Goal: Information Seeking & Learning: Understand process/instructions

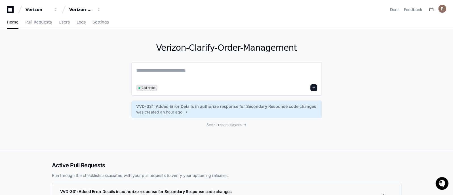
click at [177, 71] on textarea at bounding box center [226, 75] width 181 height 16
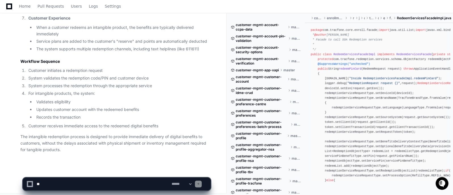
scroll to position [581, 0]
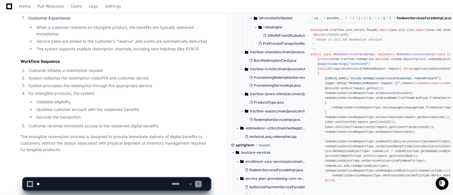
click at [273, 191] on div at bounding box center [281, 181] width 110 height 27
click at [7, 7] on icon at bounding box center [9, 6] width 6 height 7
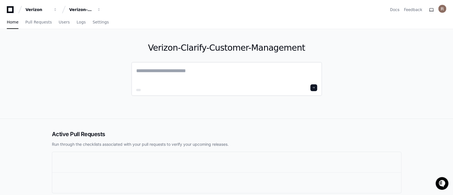
click at [175, 72] on textarea at bounding box center [226, 75] width 181 height 16
drag, startPoint x: 175, startPoint y: 72, endPoint x: 123, endPoint y: 72, distance: 51.3
click at [123, 72] on div "**********" at bounding box center [226, 73] width 363 height 89
type textarea "*"
click at [84, 12] on div "Verizon-Clarify-Customer-Management" at bounding box center [81, 10] width 24 height 6
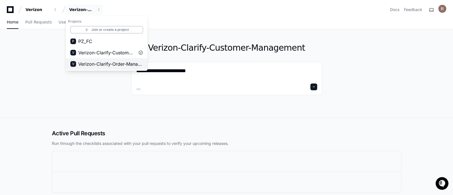
click at [111, 62] on span "Verizon-Clarify-Order-Management" at bounding box center [110, 64] width 65 height 7
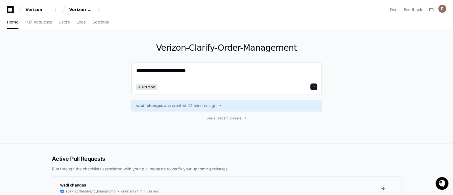
click at [198, 70] on textarea "**********" at bounding box center [226, 74] width 181 height 15
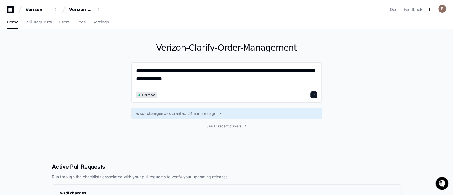
type textarea "**********"
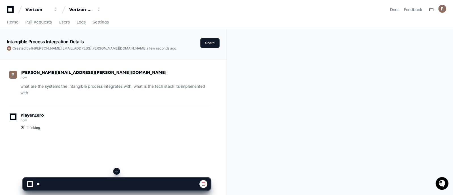
click at [267, 114] on div "Intangible Process Integration Details Created by @ [PERSON_NAME][EMAIL_ADDRESS…" at bounding box center [226, 158] width 453 height 258
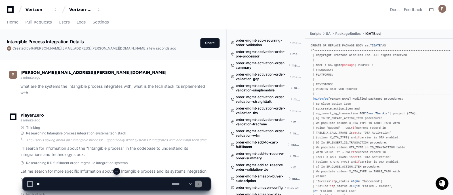
click at [118, 172] on span at bounding box center [116, 171] width 5 height 5
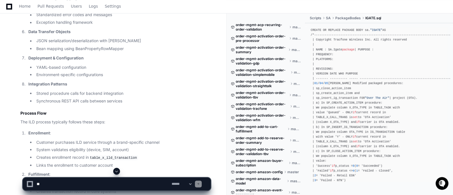
click at [118, 172] on span at bounding box center [116, 171] width 5 height 5
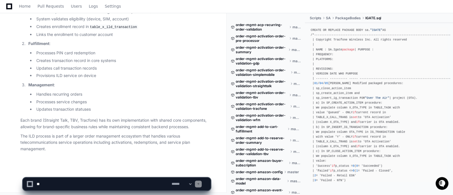
click at [122, 70] on ul "Processes PIN card redemption Creates transaction record in core systems Update…" at bounding box center [119, 64] width 182 height 29
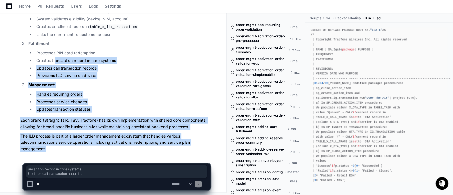
drag, startPoint x: 52, startPoint y: 105, endPoint x: 55, endPoint y: 59, distance: 46.3
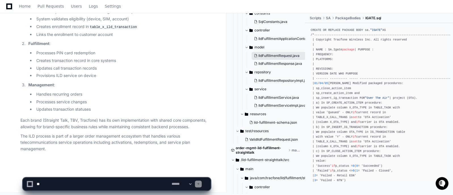
scroll to position [492, 0]
click at [271, 122] on span "ild-fulfillment-schema.json" at bounding box center [275, 122] width 43 height 5
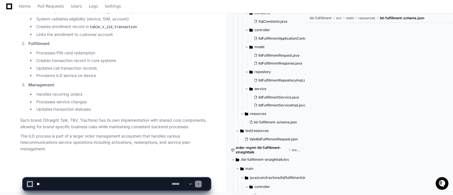
click at [362, 104] on div at bounding box center [379, 102] width 148 height 159
click at [199, 184] on span at bounding box center [198, 184] width 3 height 3
click at [192, 182] on select "**********" at bounding box center [181, 184] width 22 height 4
click at [92, 169] on app-app-chat-input "**********" at bounding box center [117, 179] width 188 height 23
click at [29, 184] on div at bounding box center [30, 184] width 4 height 4
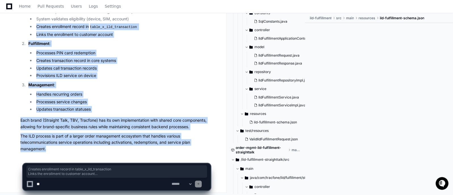
drag, startPoint x: 50, startPoint y: 148, endPoint x: 34, endPoint y: 25, distance: 124.0
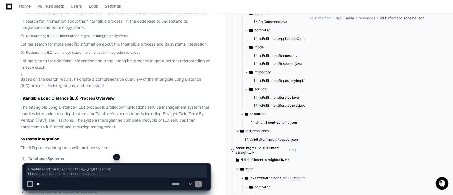
scroll to position [113, 0]
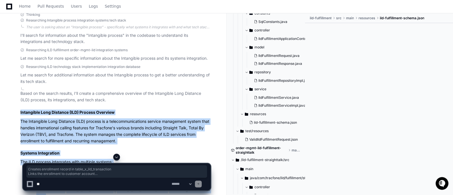
copy article "Intangible Long Distance (ILD) Process Overview The Intangible Long Distance (I…"
